Goal: Navigation & Orientation: Find specific page/section

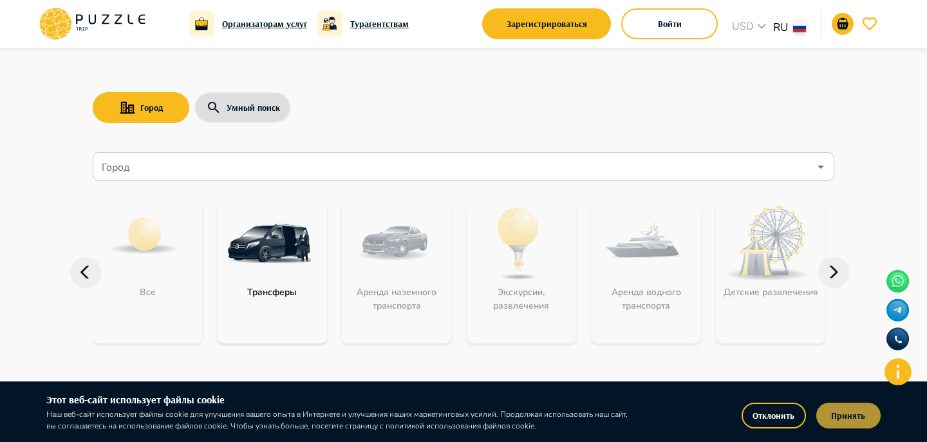
click at [859, 417] on button "Принять" at bounding box center [848, 415] width 64 height 26
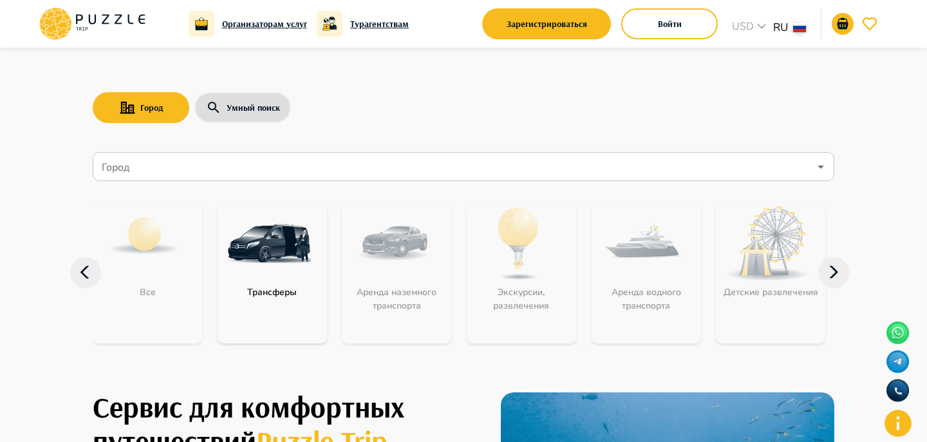
click at [821, 282] on icon at bounding box center [833, 272] width 31 height 31
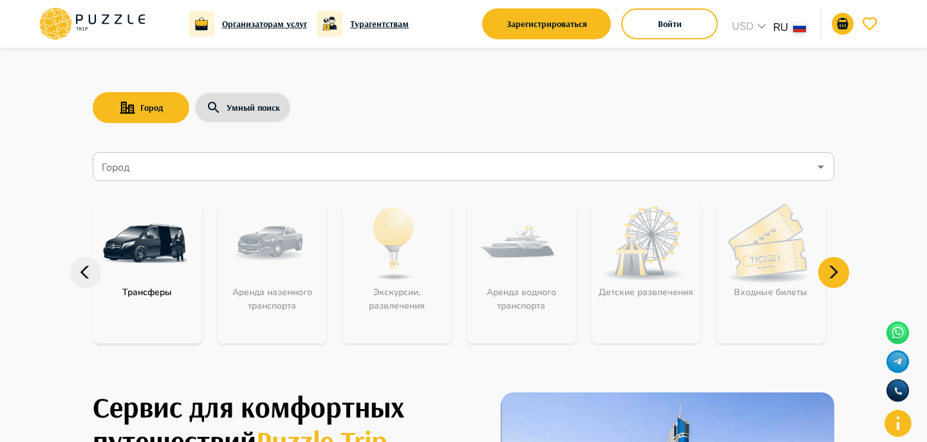
click at [821, 282] on icon at bounding box center [833, 272] width 31 height 31
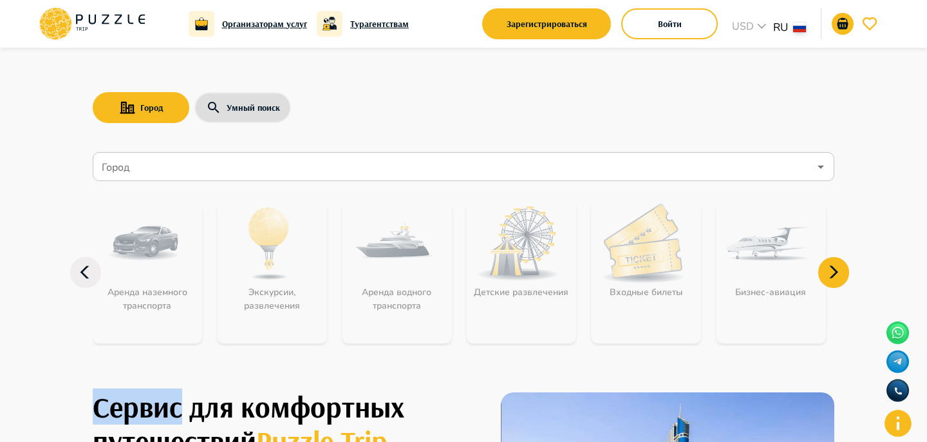
click at [821, 282] on icon at bounding box center [833, 272] width 31 height 31
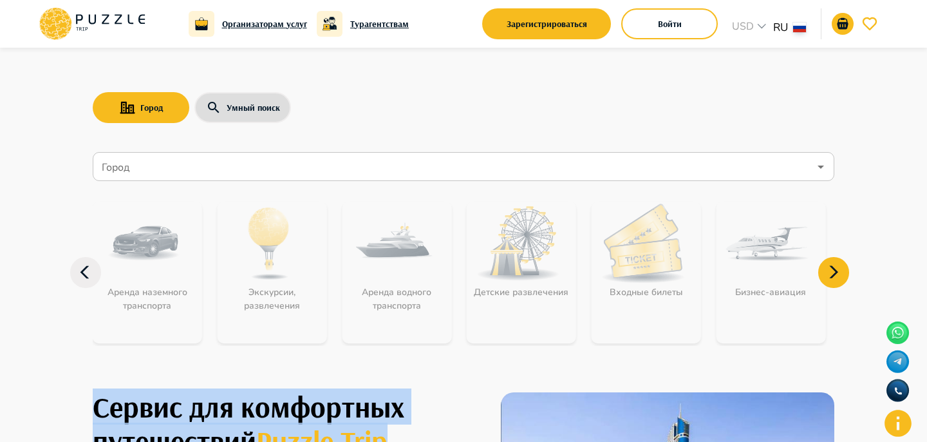
click at [821, 282] on icon at bounding box center [833, 272] width 31 height 31
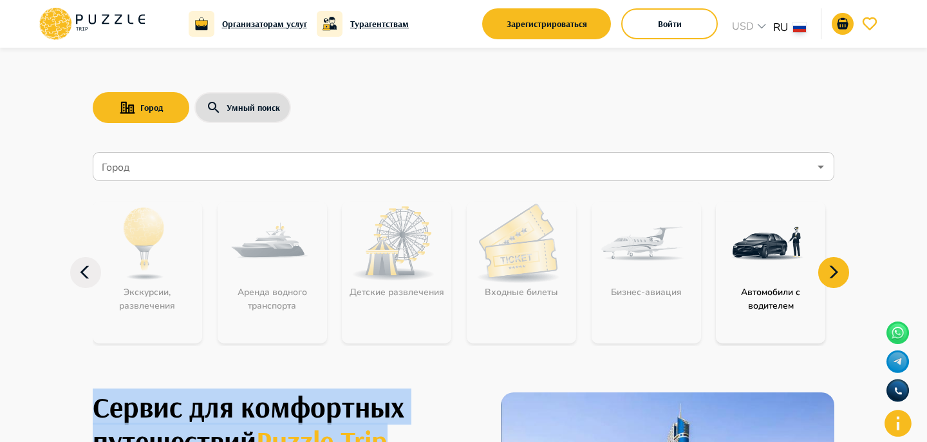
click at [821, 282] on icon at bounding box center [833, 272] width 31 height 31
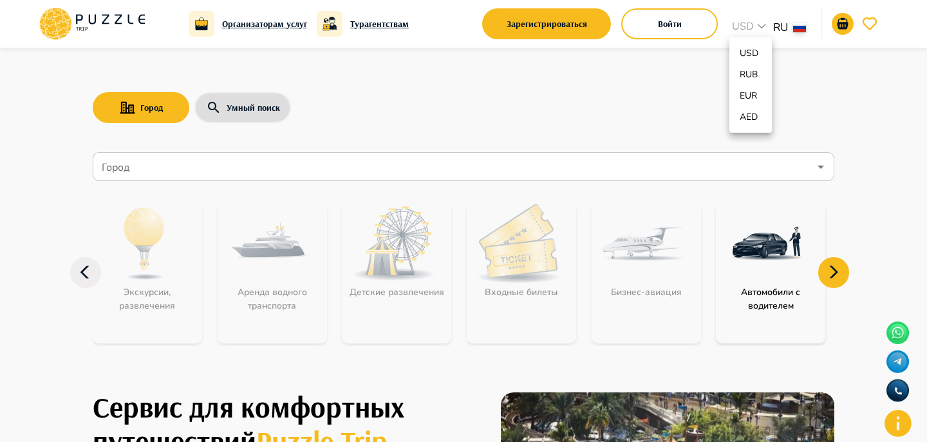
click at [783, 25] on div at bounding box center [463, 221] width 927 height 442
click at [783, 25] on div "USD RUB EUR AED" at bounding box center [463, 221] width 927 height 442
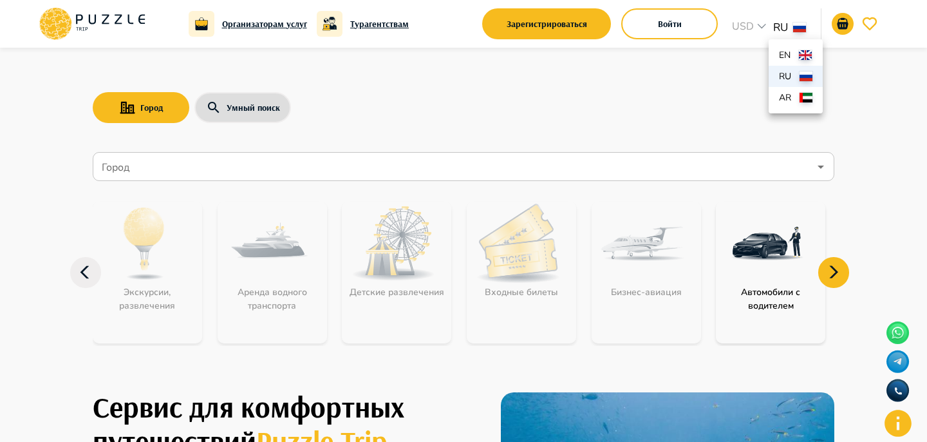
click at [854, 115] on div at bounding box center [463, 221] width 927 height 442
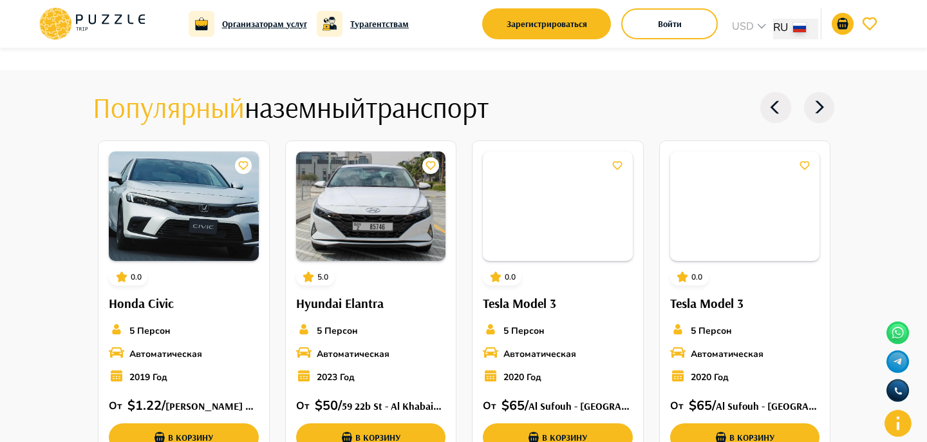
scroll to position [1414, 0]
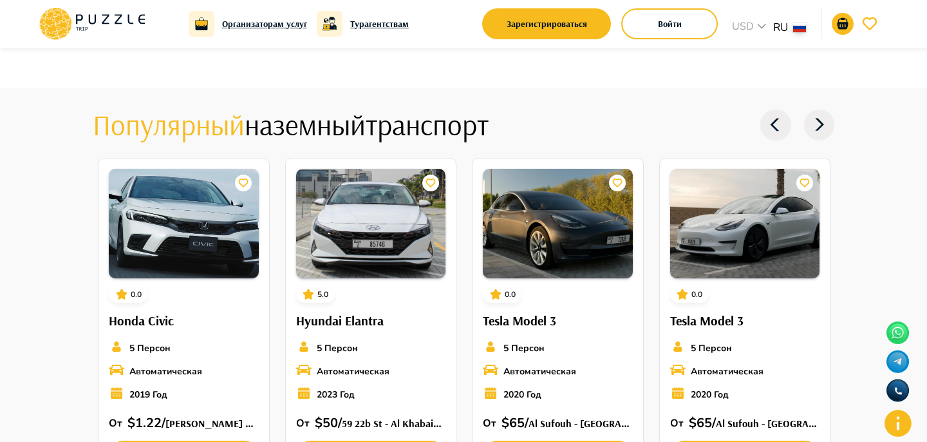
click at [826, 125] on icon at bounding box center [819, 124] width 31 height 31
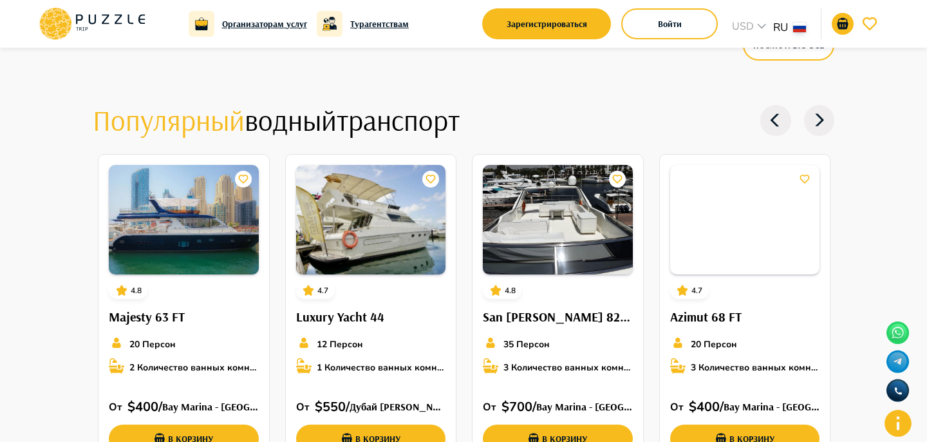
scroll to position [1943, 0]
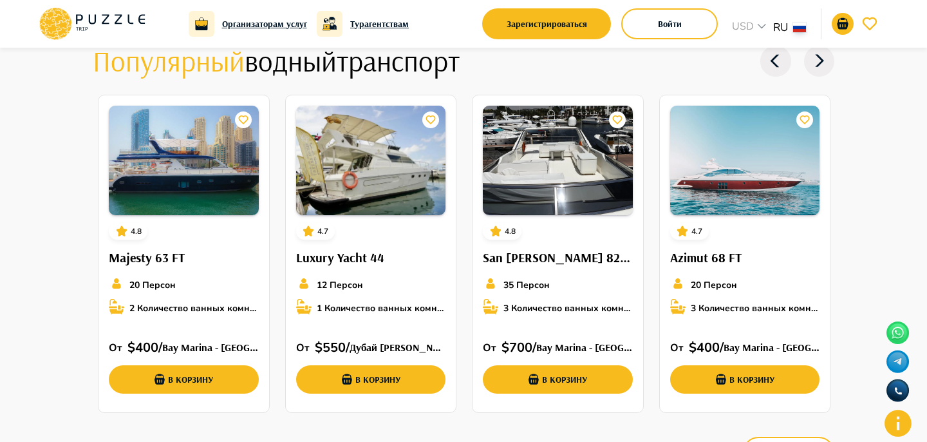
click at [822, 64] on icon at bounding box center [819, 61] width 31 height 31
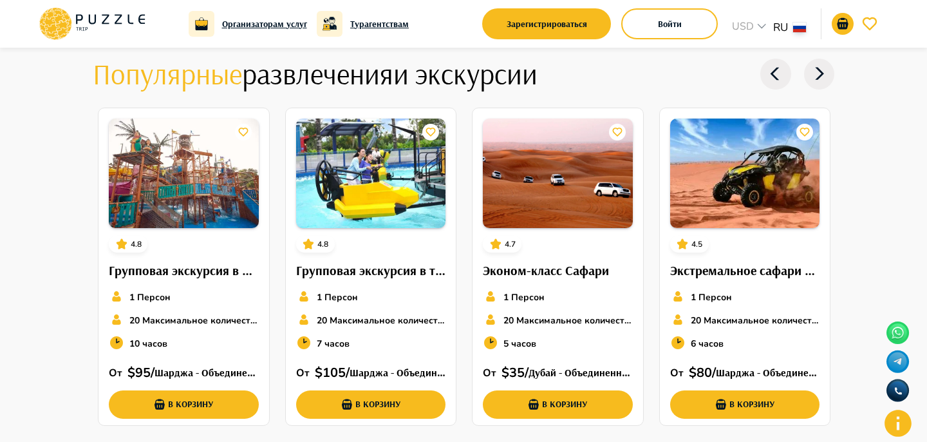
click at [822, 64] on icon at bounding box center [819, 74] width 31 height 31
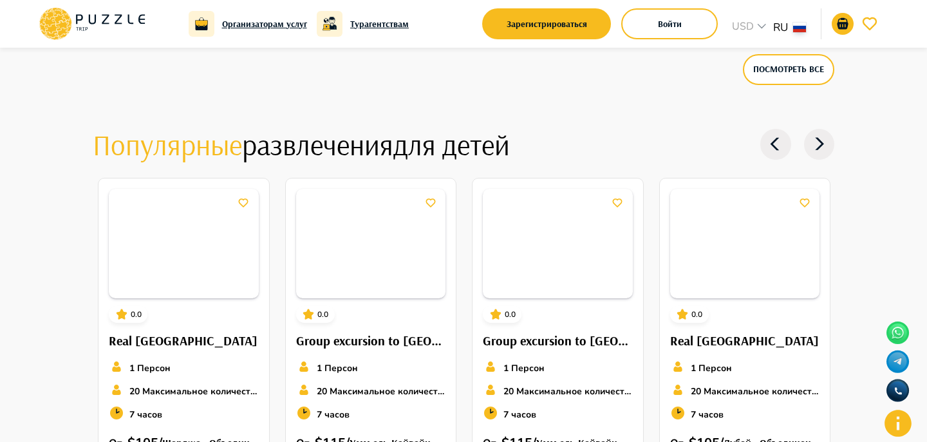
scroll to position [2814, 0]
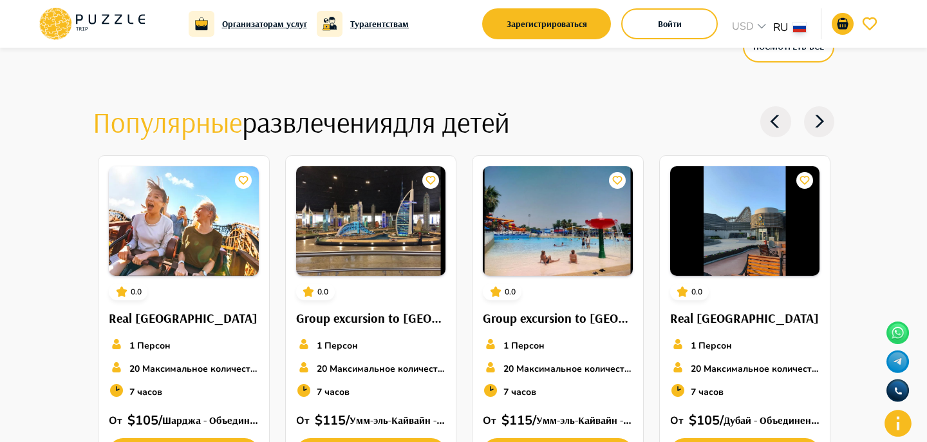
click at [822, 106] on div at bounding box center [797, 122] width 74 height 36
click at [822, 111] on icon at bounding box center [819, 121] width 31 height 31
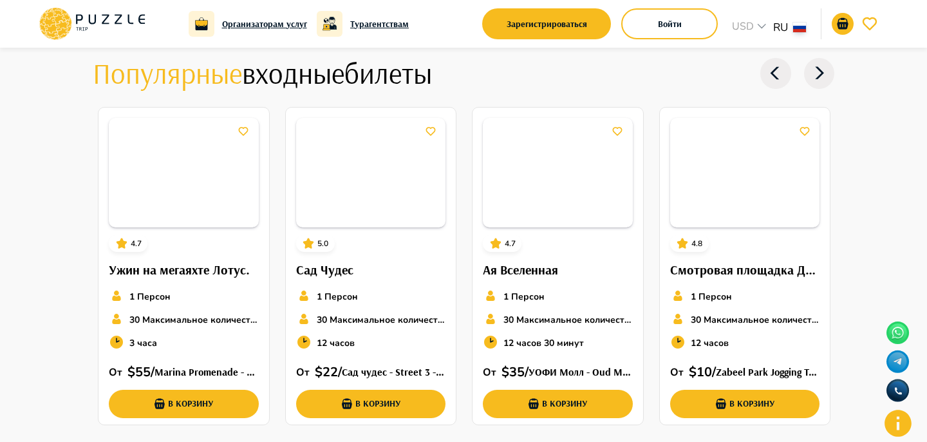
scroll to position [3359, 0]
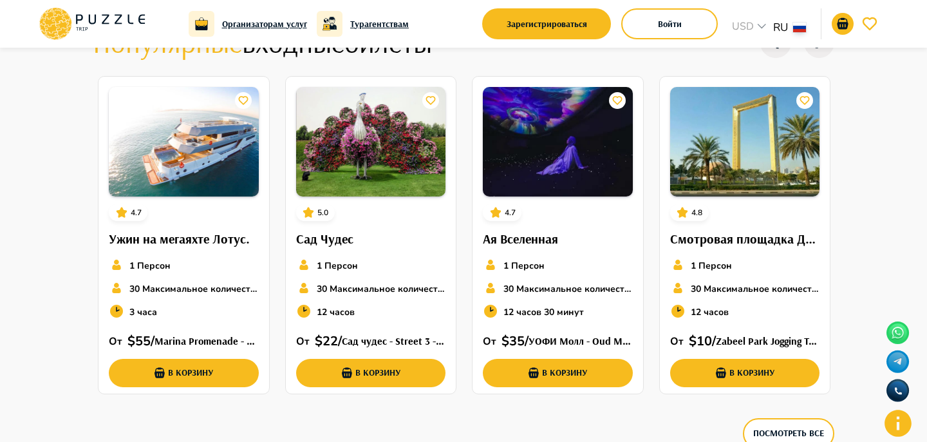
click at [817, 59] on div at bounding box center [797, 42] width 74 height 36
click at [817, 53] on icon at bounding box center [819, 42] width 31 height 31
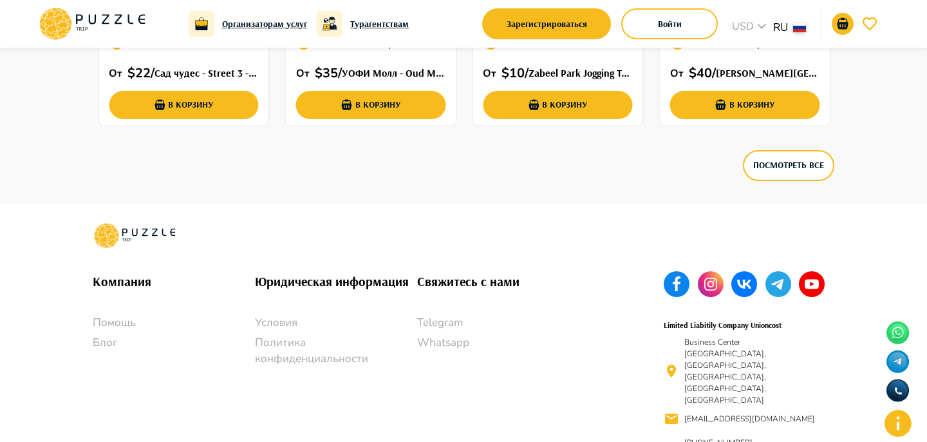
scroll to position [3650, 0]
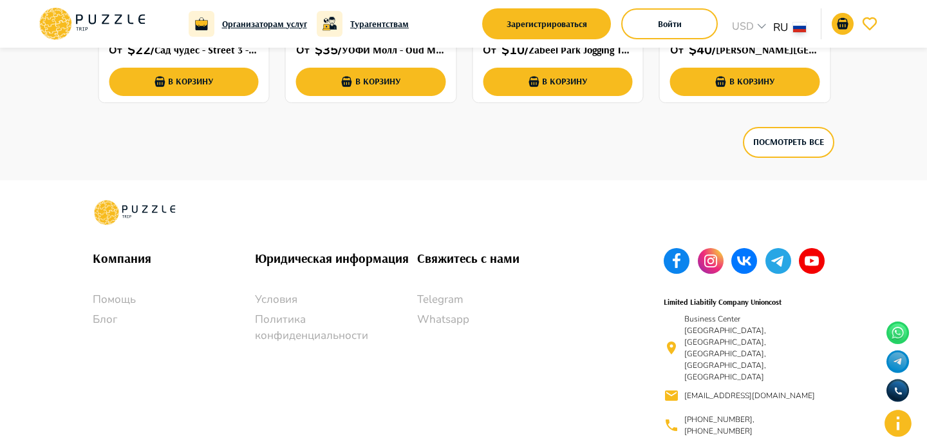
click at [144, 16] on icon at bounding box center [91, 23] width 109 height 33
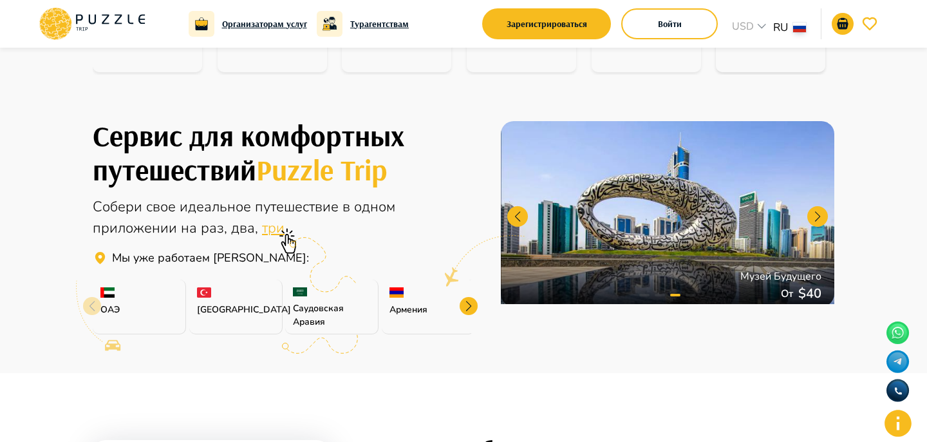
scroll to position [270, 0]
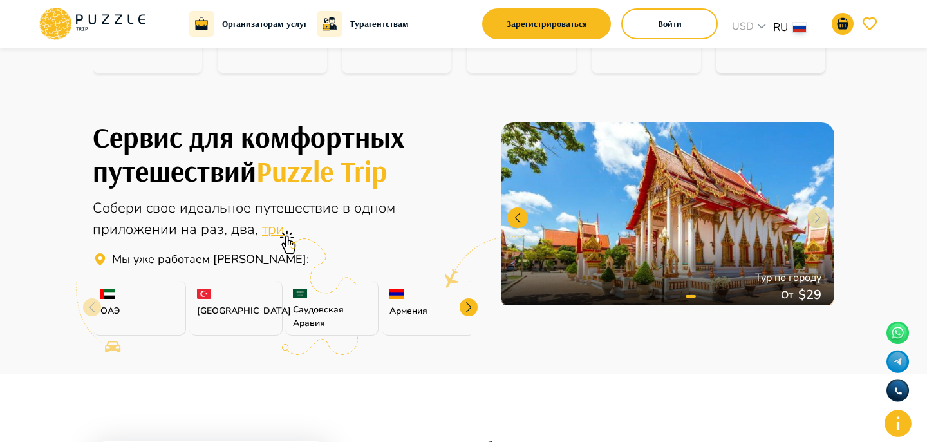
click at [686, 40] on div "Войти" at bounding box center [669, 23] width 97 height 37
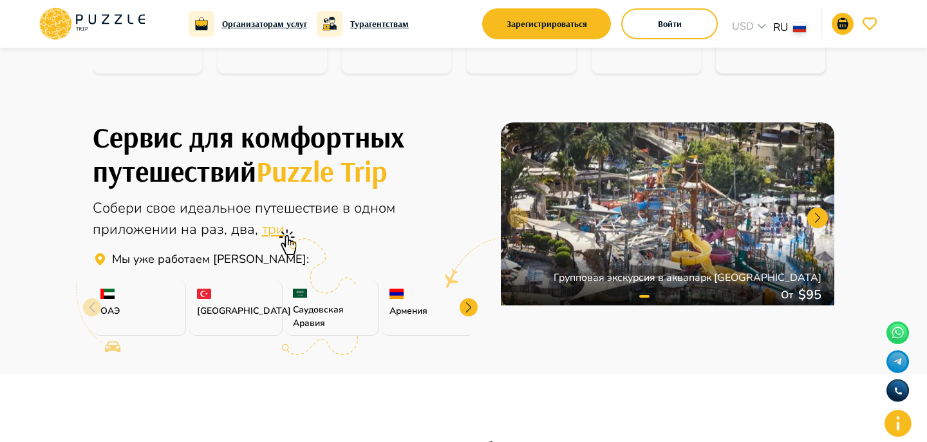
click at [755, 30] on div at bounding box center [463, 221] width 927 height 442
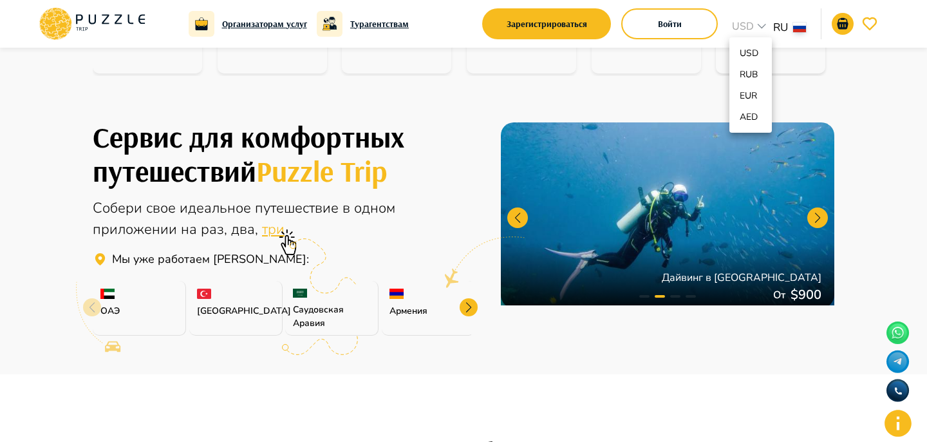
click at [436, 134] on div at bounding box center [463, 221] width 927 height 442
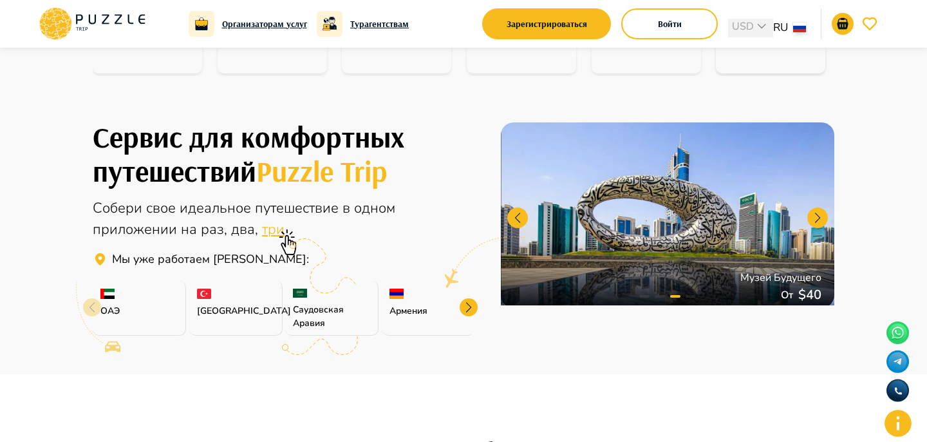
scroll to position [0, 0]
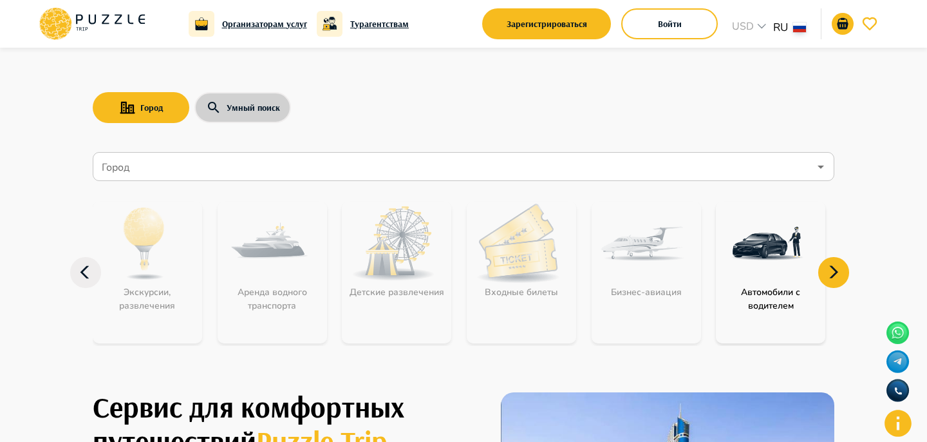
drag, startPoint x: 229, startPoint y: 100, endPoint x: 203, endPoint y: 100, distance: 25.7
click at [229, 100] on button "Умный поиск" at bounding box center [242, 107] width 97 height 31
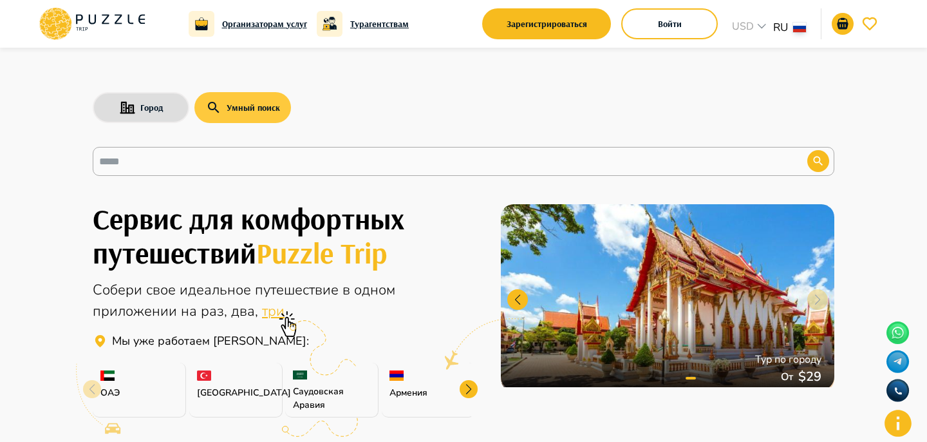
click at [144, 104] on button "Город" at bounding box center [141, 107] width 97 height 31
